Goal: Information Seeking & Learning: Find specific page/section

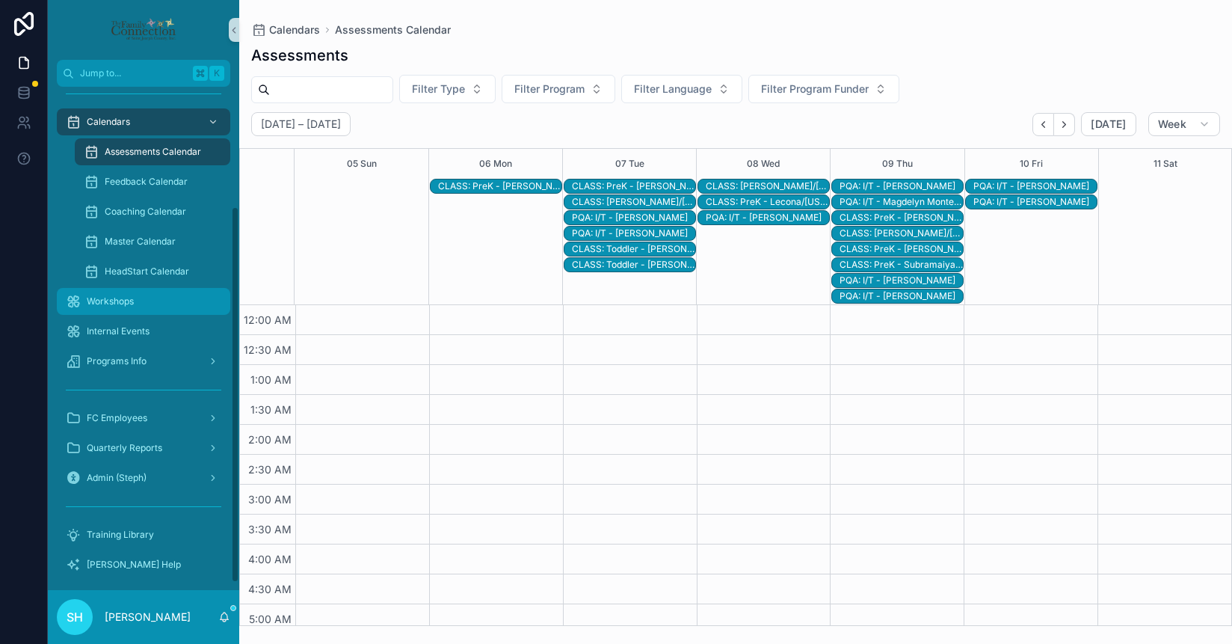
scroll to position [165, 0]
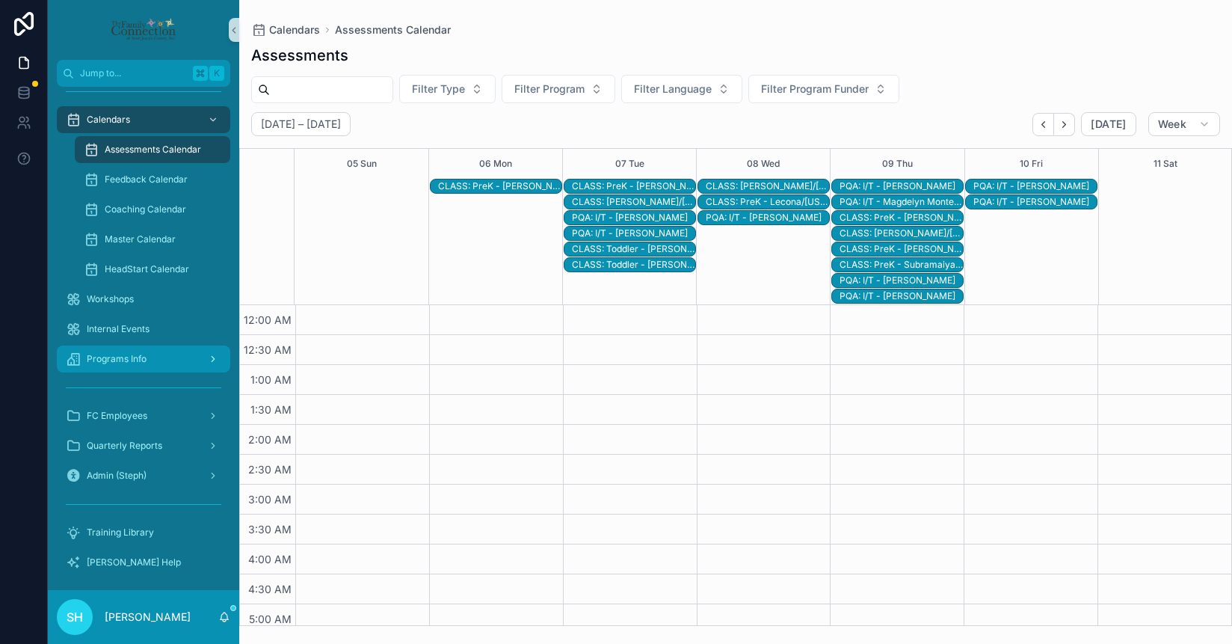
click at [126, 364] on span "Programs Info" at bounding box center [117, 359] width 60 height 12
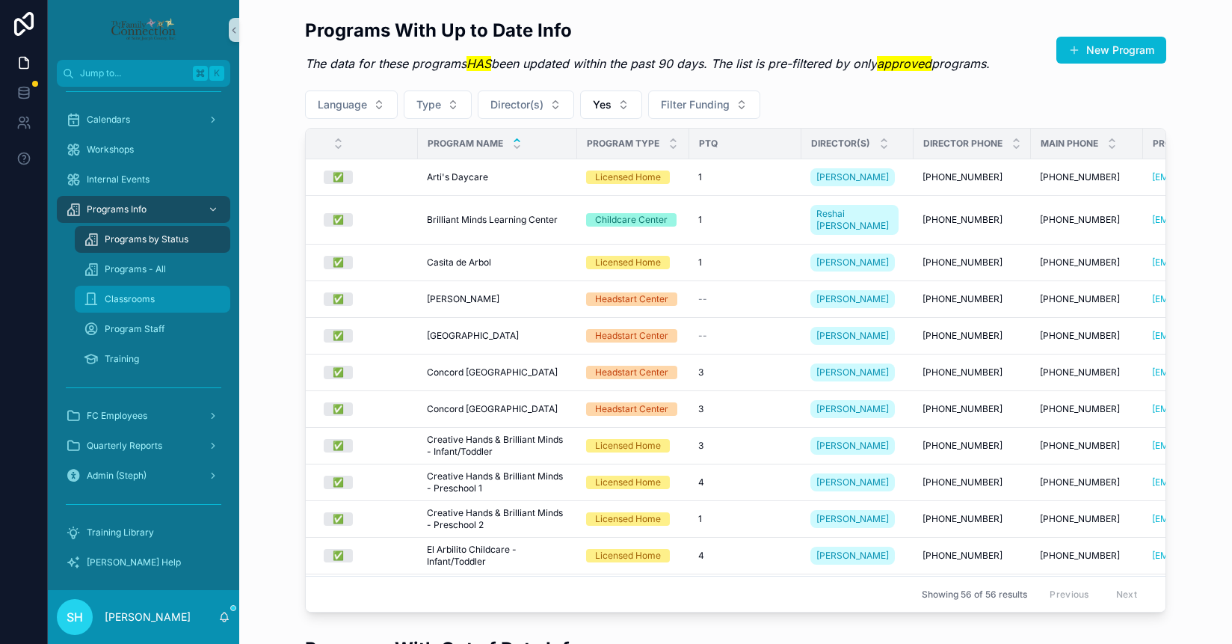
click at [138, 304] on span "Classrooms" at bounding box center [130, 299] width 50 height 12
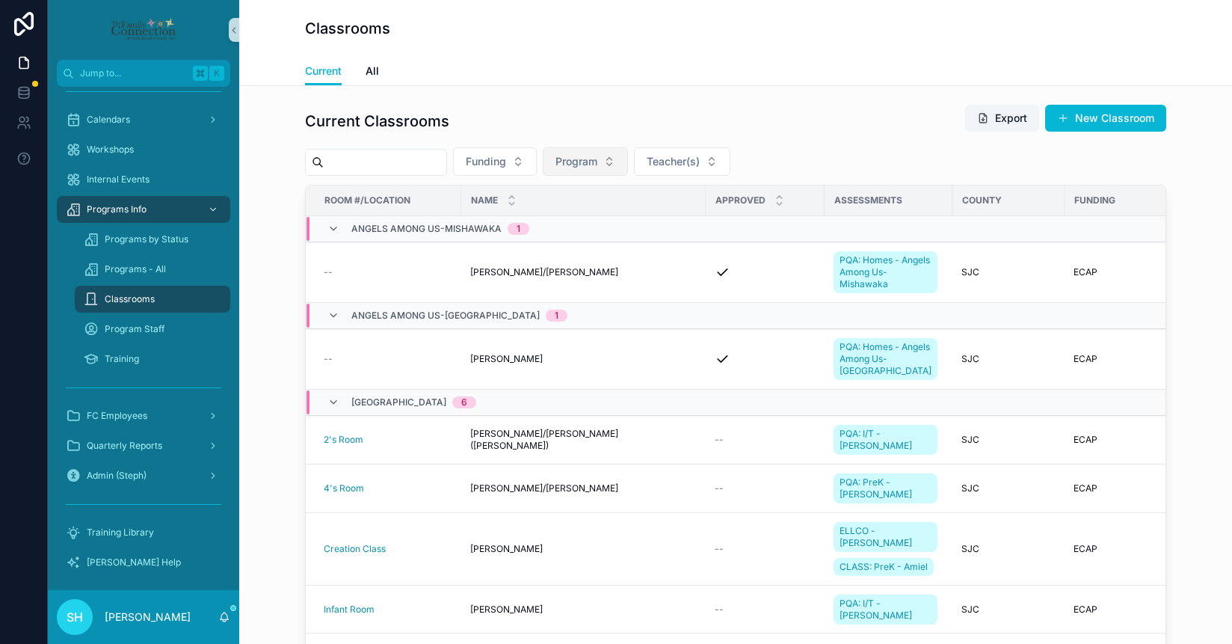
click at [622, 162] on button "Program" at bounding box center [585, 161] width 85 height 28
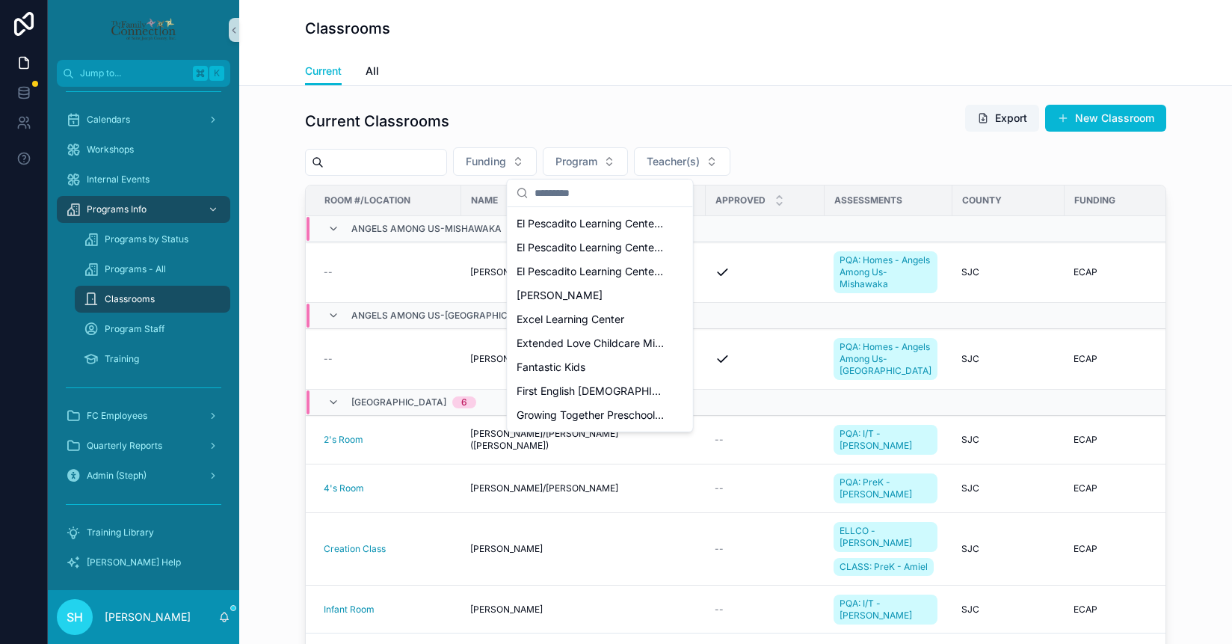
scroll to position [646, 0]
click at [556, 387] on span "First English [DEMOGRAPHIC_DATA] Preschool" at bounding box center [592, 389] width 150 height 15
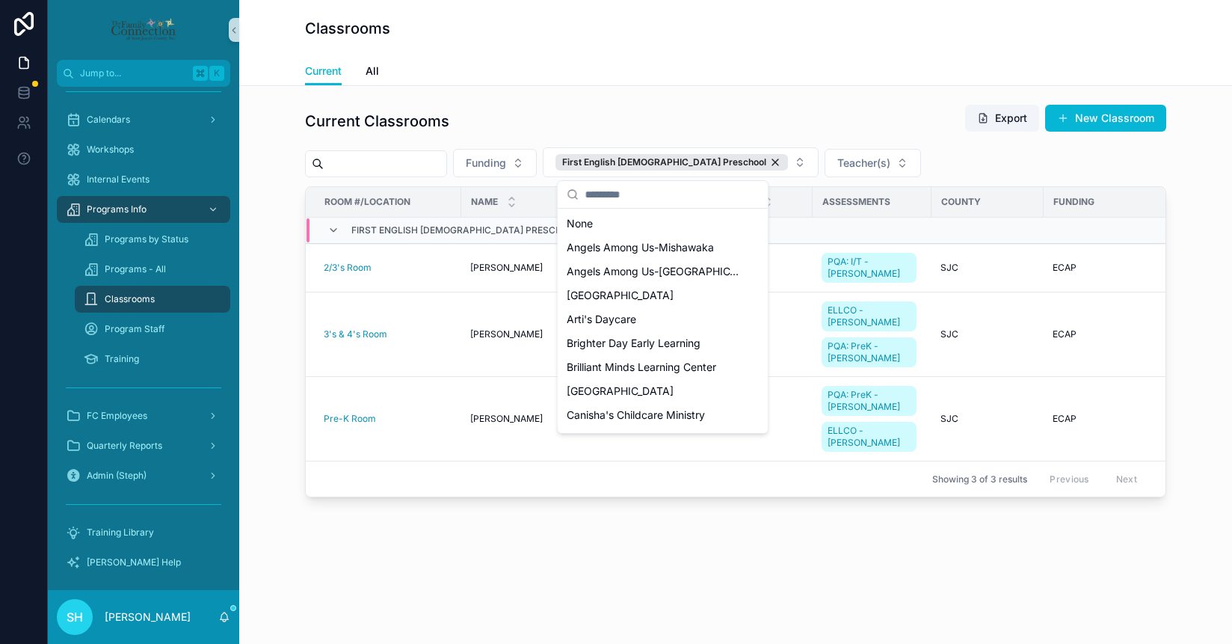
click at [628, 83] on div "Current All" at bounding box center [735, 71] width 861 height 28
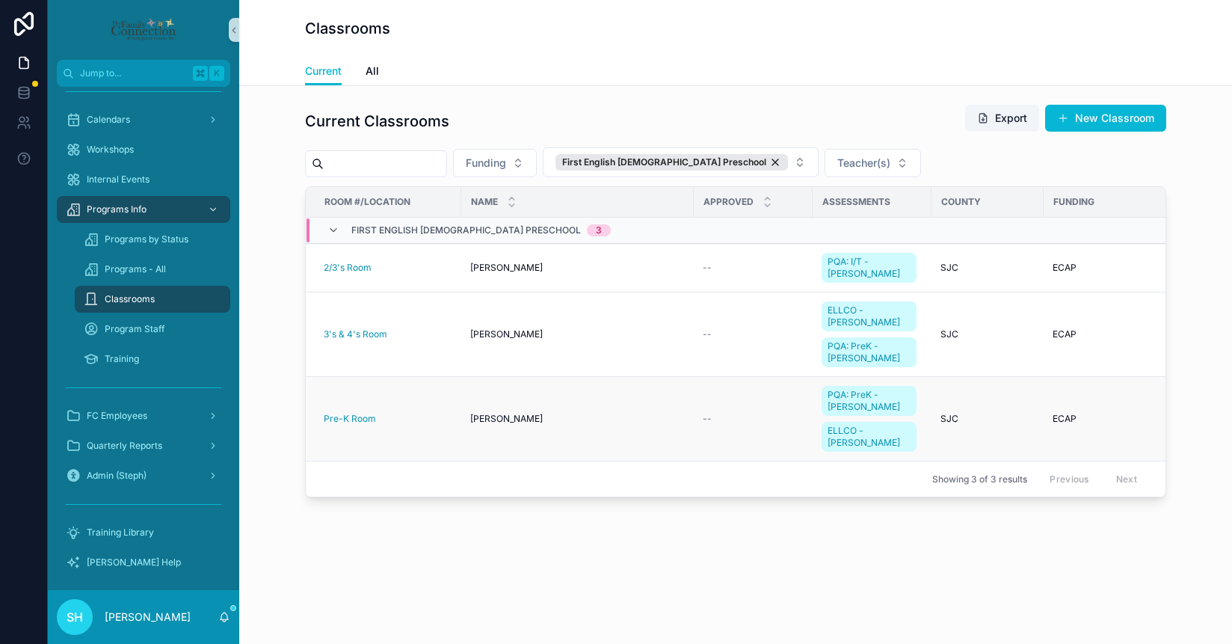
click at [485, 413] on span "[PERSON_NAME]" at bounding box center [506, 419] width 73 height 12
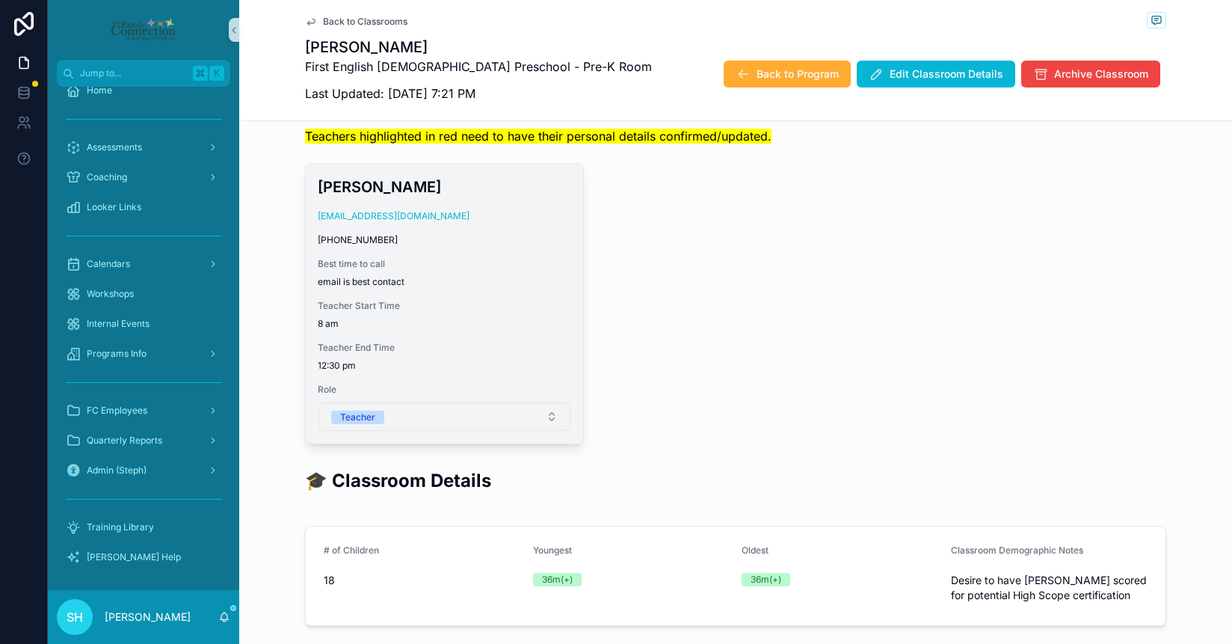
scroll to position [79, 0]
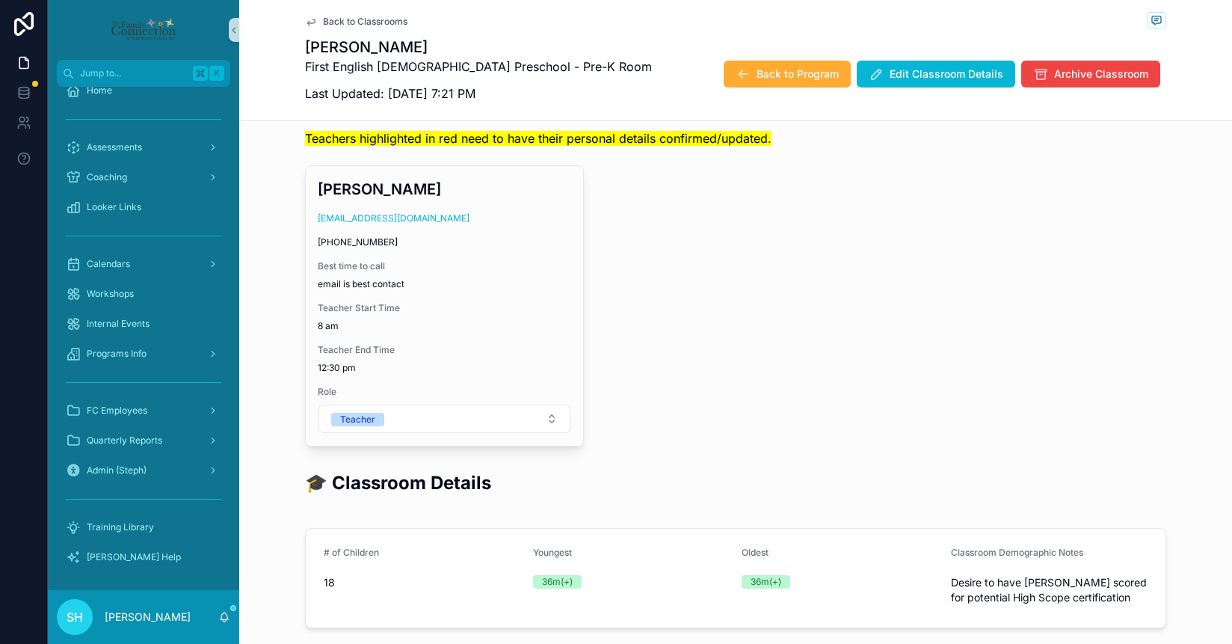
click at [357, 19] on span "Back to Classrooms" at bounding box center [365, 22] width 85 height 12
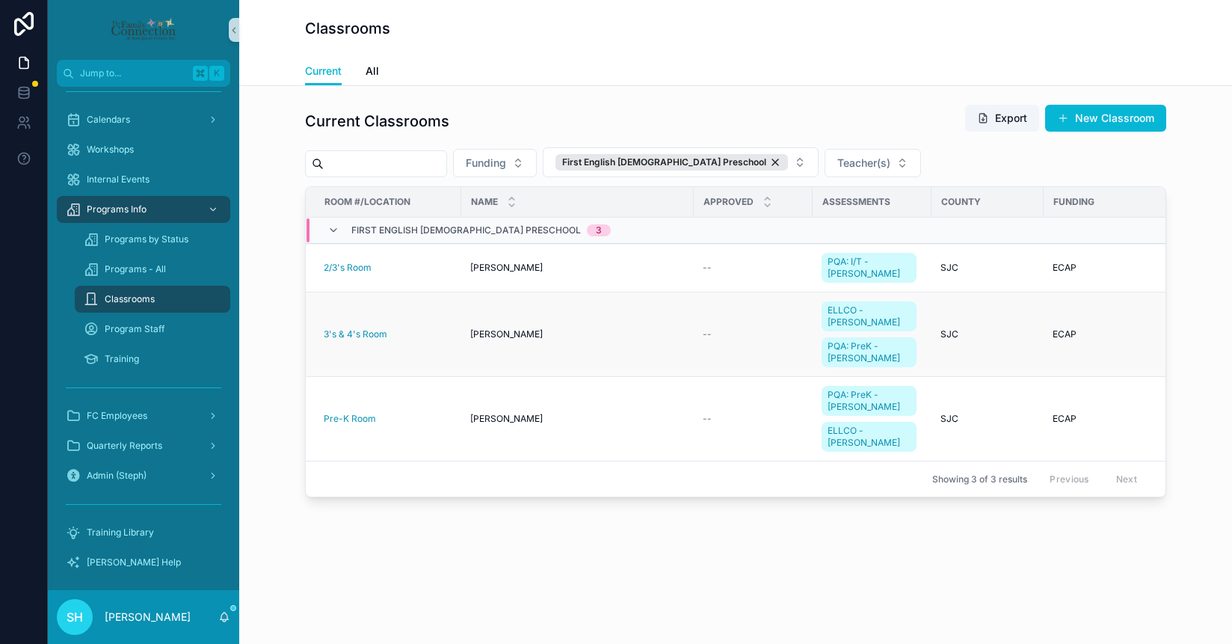
click at [489, 328] on span "[PERSON_NAME]" at bounding box center [506, 334] width 73 height 12
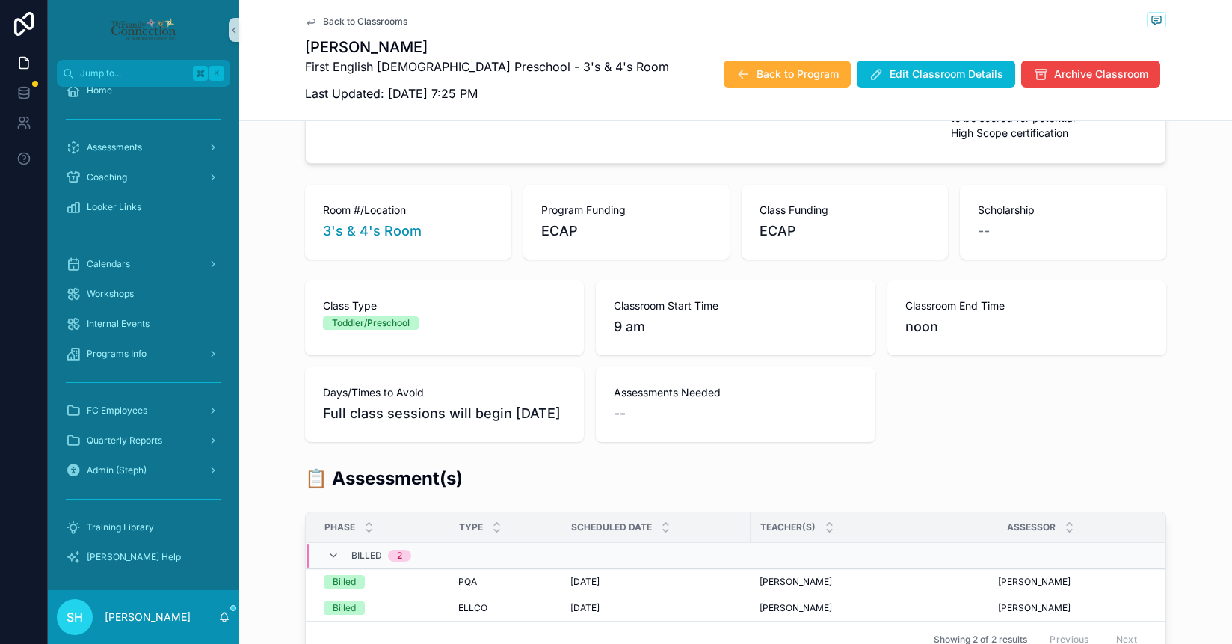
scroll to position [569, 0]
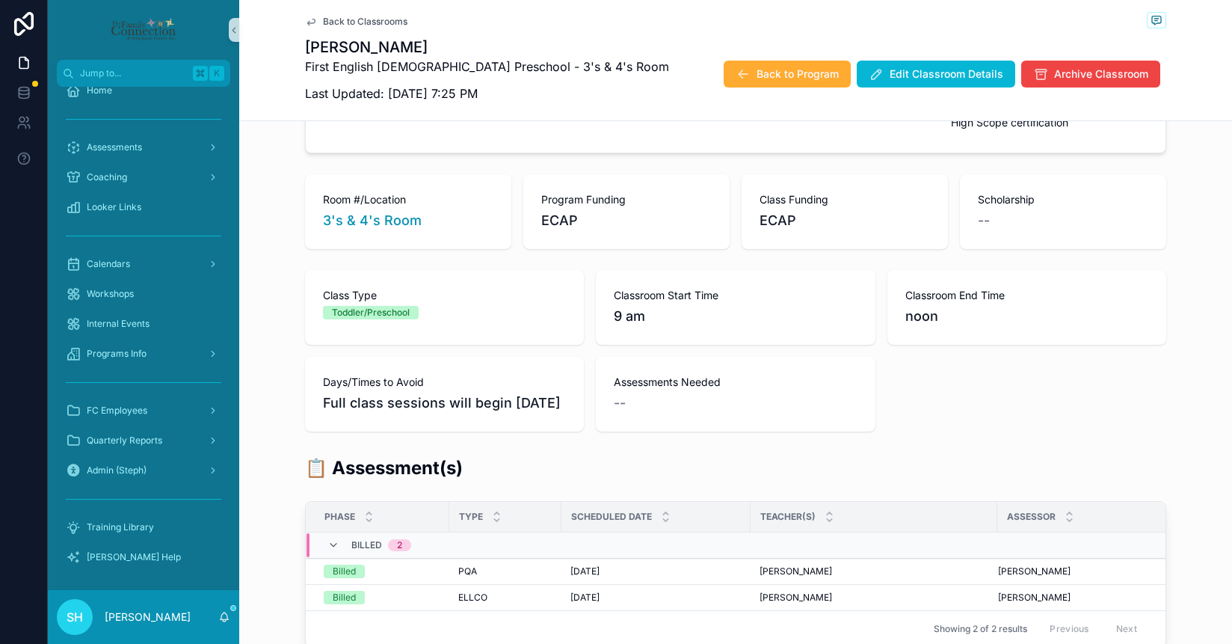
click at [313, 22] on icon "scrollable content" at bounding box center [311, 22] width 12 height 12
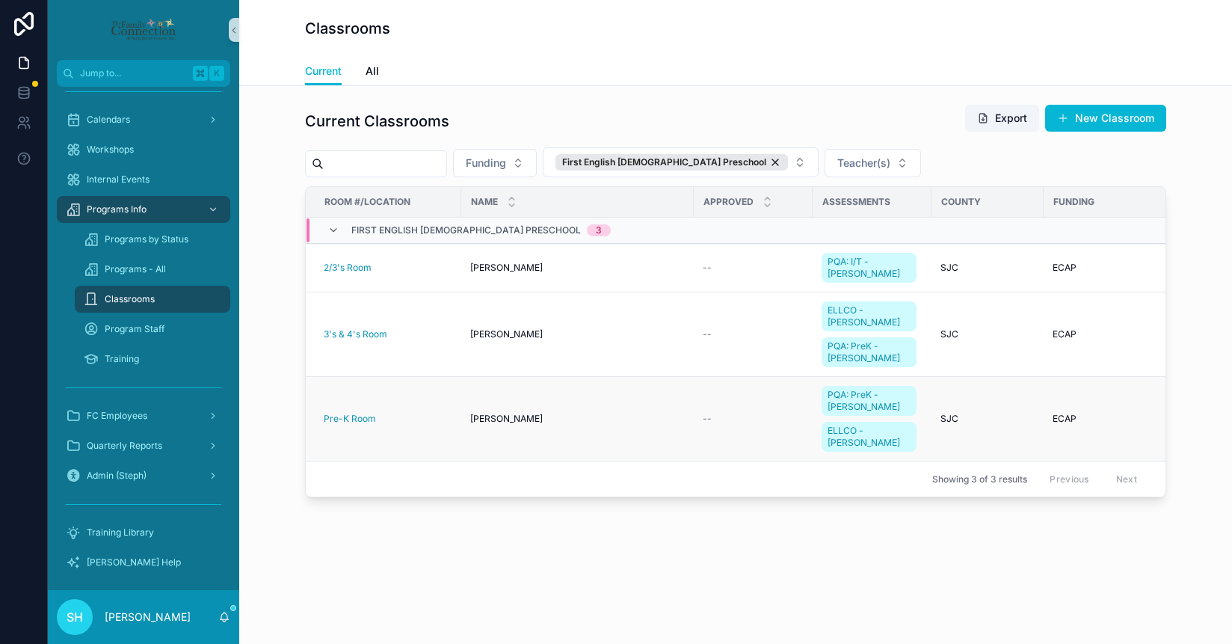
click at [507, 413] on span "[PERSON_NAME]" at bounding box center [506, 419] width 73 height 12
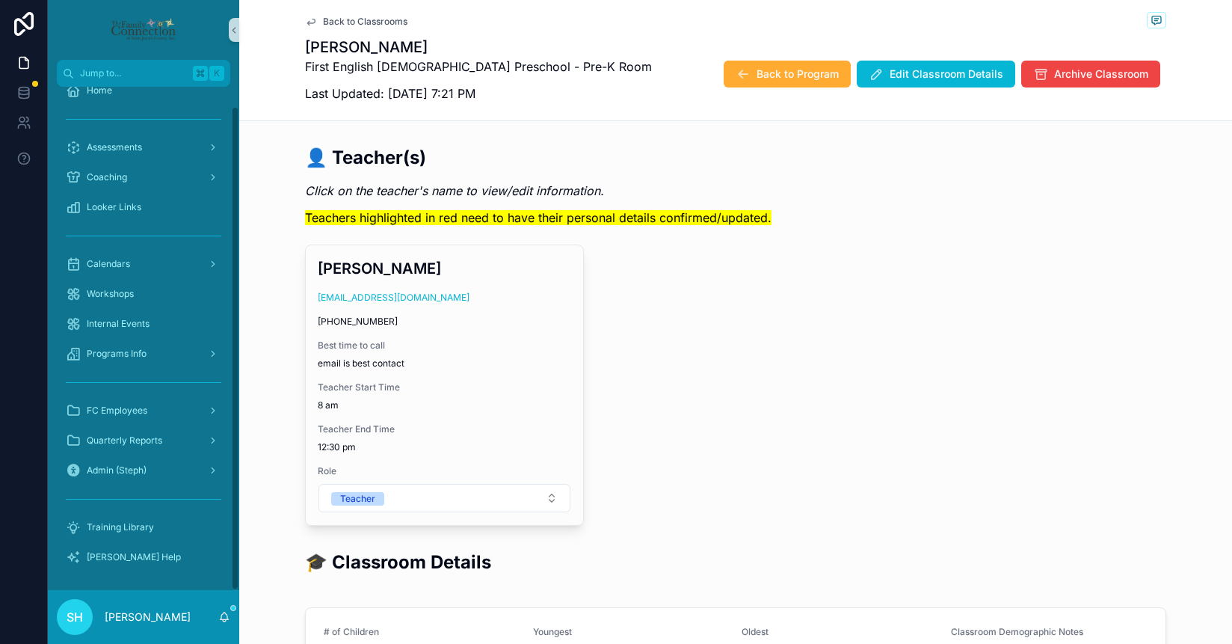
scroll to position [20, 0]
